Goal: Task Accomplishment & Management: Use online tool/utility

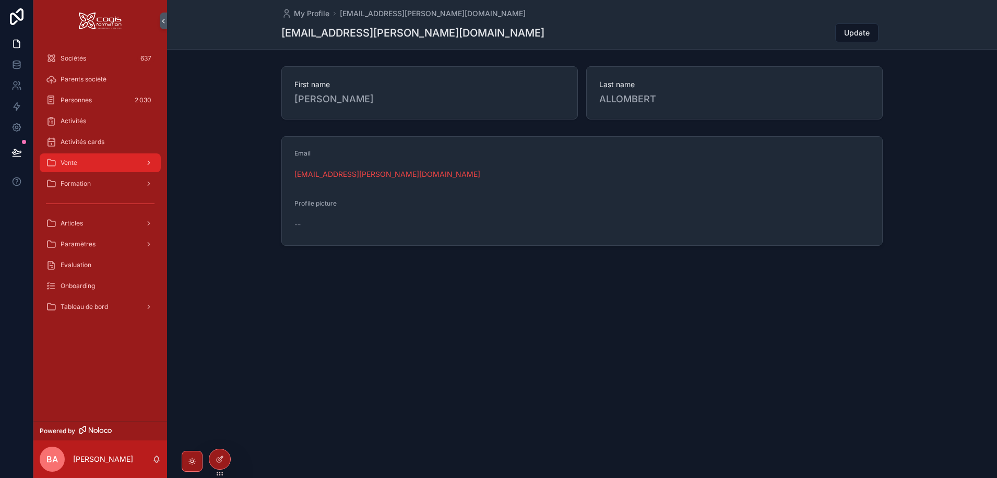
click at [91, 163] on div "Vente" at bounding box center [100, 162] width 109 height 17
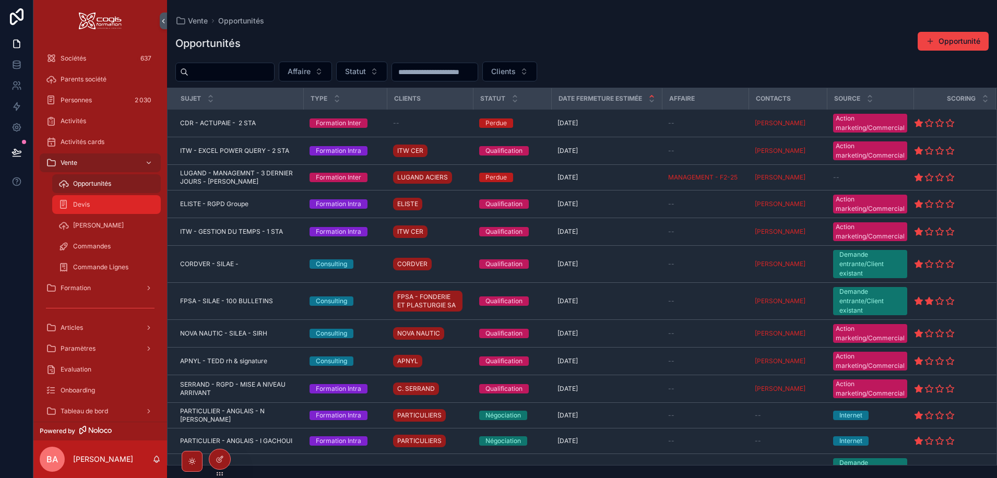
click at [83, 204] on span "Devis" at bounding box center [81, 204] width 17 height 8
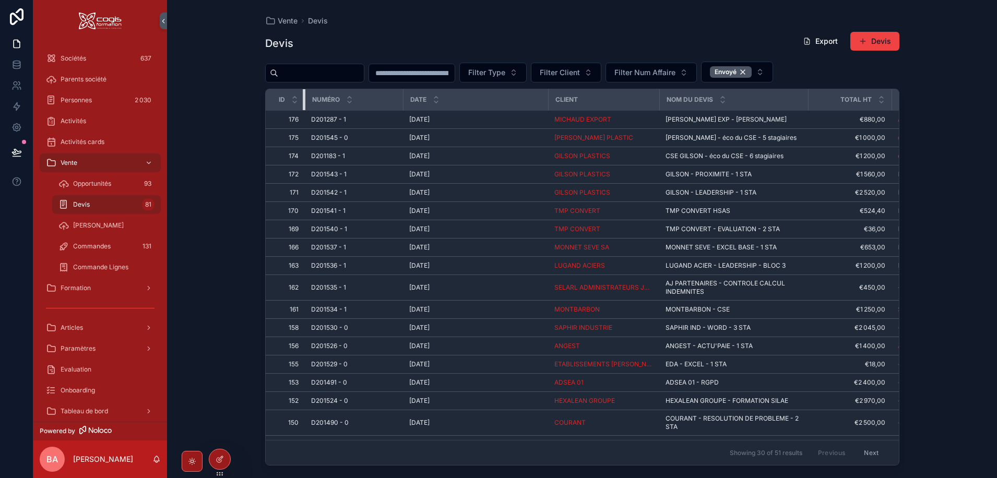
drag, startPoint x: 427, startPoint y: 98, endPoint x: 289, endPoint y: 99, distance: 138.8
click at [289, 99] on th "Id" at bounding box center [286, 99] width 40 height 21
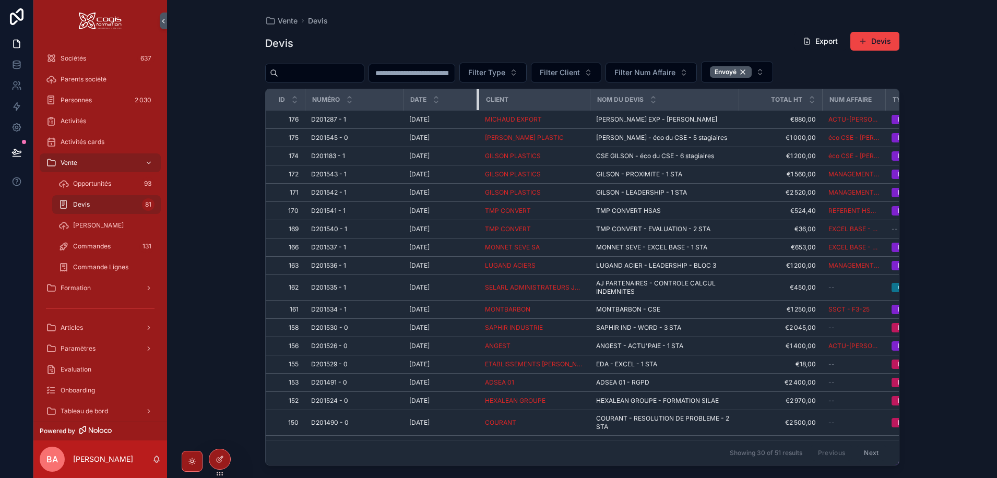
drag, startPoint x: 546, startPoint y: 98, endPoint x: 477, endPoint y: 98, distance: 69.4
click at [477, 98] on div "scrollable content" at bounding box center [478, 99] width 4 height 21
click at [818, 38] on button "Export" at bounding box center [820, 41] width 52 height 19
